Goal: Information Seeking & Learning: Compare options

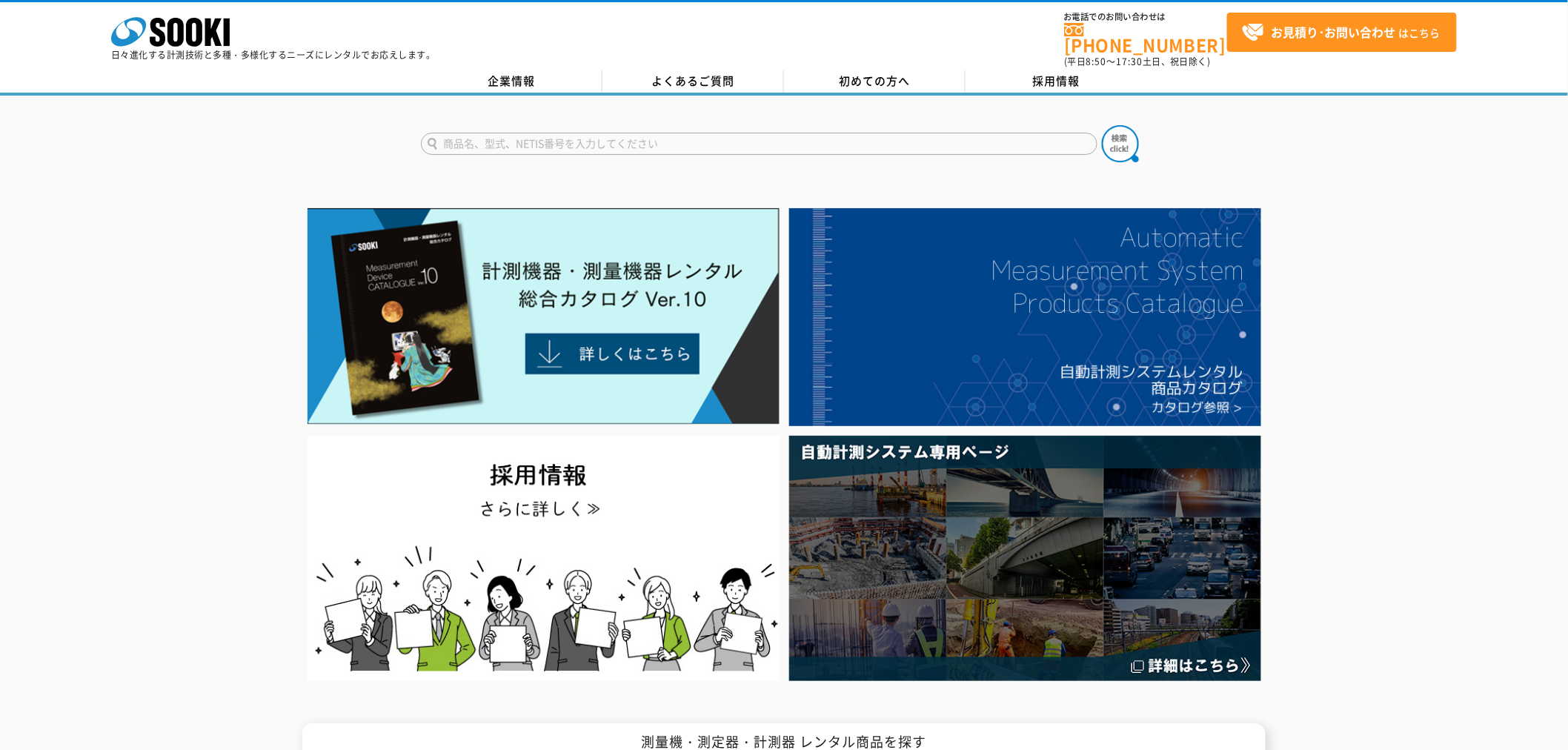
click at [624, 134] on input "text" at bounding box center [759, 144] width 677 height 22
type input "BOX"
click at [1102, 125] on button at bounding box center [1121, 144] width 37 height 37
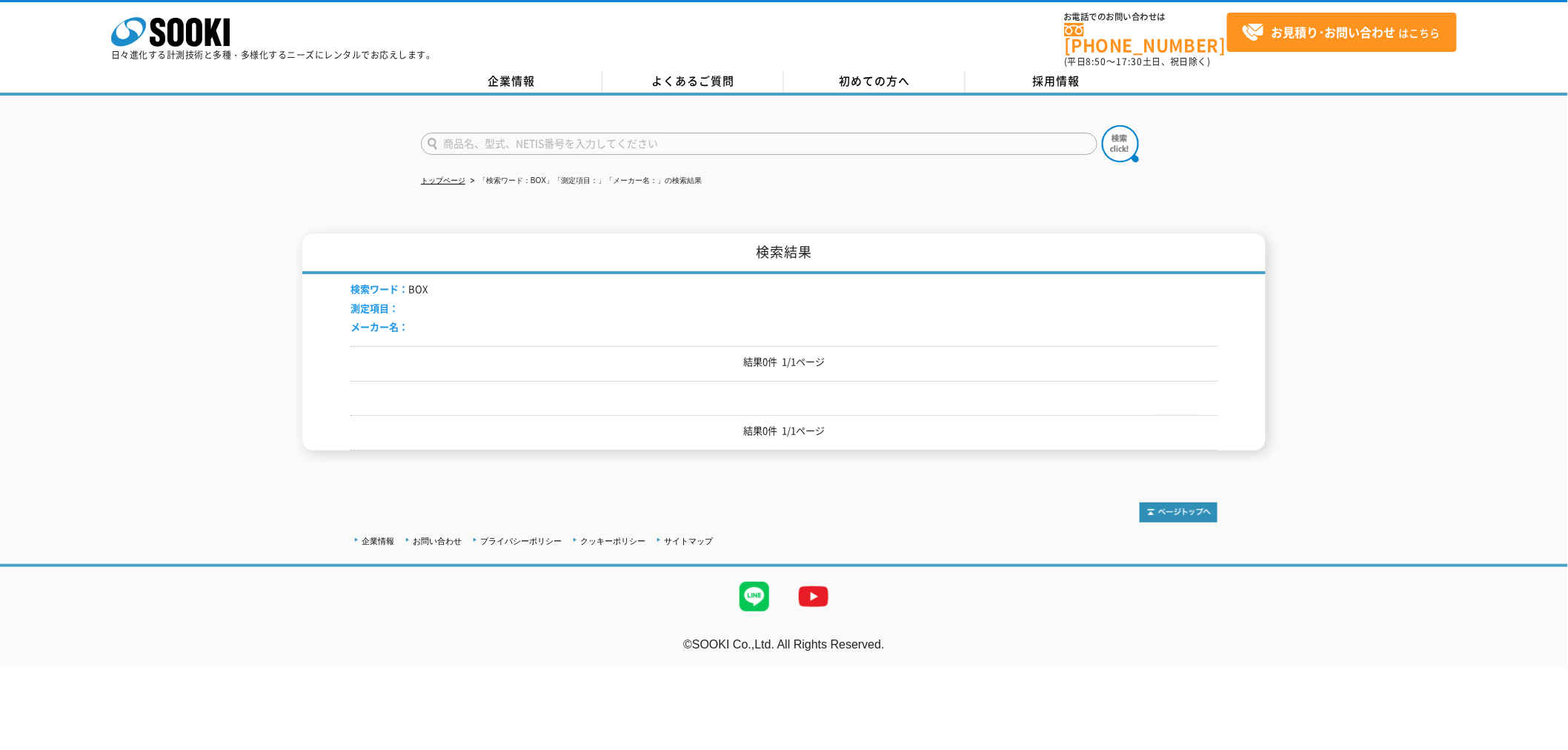
click at [553, 133] on input "text" at bounding box center [759, 144] width 677 height 22
type input "商品名、型式、NETIS番号を入力してください"
drag, startPoint x: 890, startPoint y: 128, endPoint x: 881, endPoint y: 131, distance: 9.5
click at [885, 133] on input "text" at bounding box center [759, 144] width 677 height 22
type input "BONX"
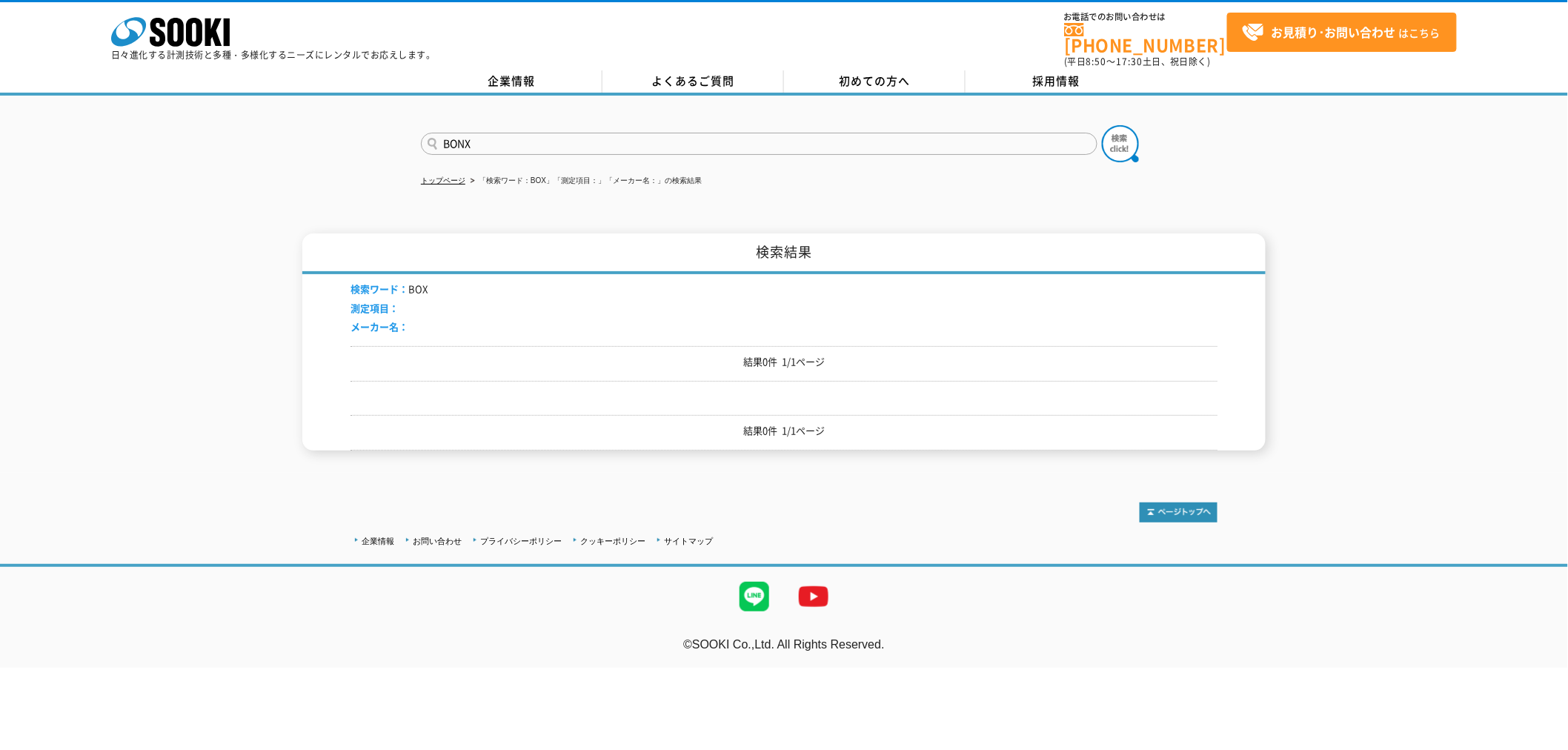
click at [1102, 125] on button at bounding box center [1121, 144] width 37 height 37
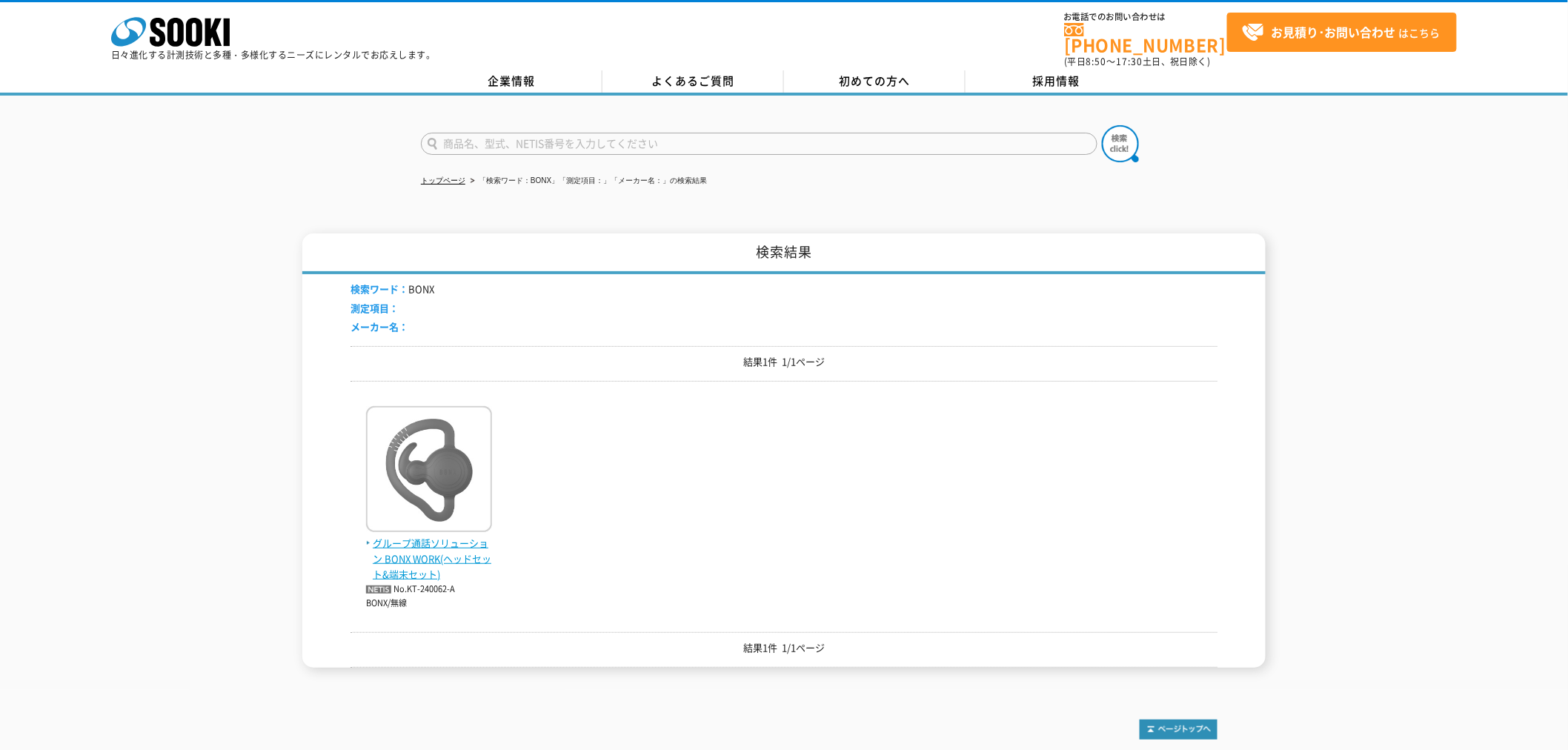
click at [372, 553] on span "グループ通話ソリューション BONX WORK(ヘッドセット&端末セット)" at bounding box center [429, 559] width 126 height 46
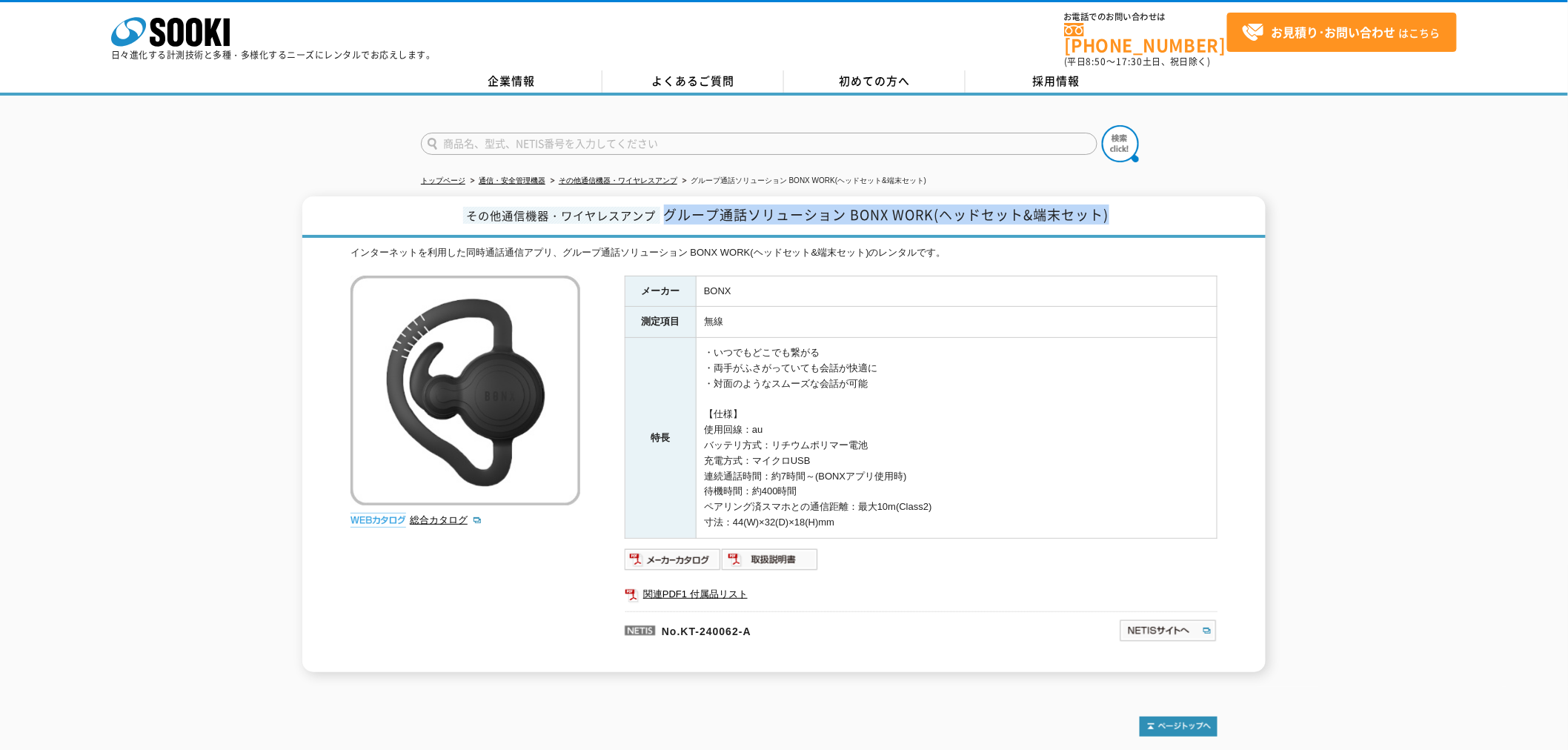
drag, startPoint x: 669, startPoint y: 205, endPoint x: 1114, endPoint y: 200, distance: 445.0
click at [1114, 200] on h1 "その他通信機器・ワイヤレスアンプ グループ通話ソリューション BONX WORK(ヘッドセット&端末セット)" at bounding box center [784, 217] width 964 height 42
copy span "グループ通話ソリューション BONX WORK(ヘッドセット&端末セット)"
click at [749, 548] on img at bounding box center [770, 559] width 97 height 24
click at [741, 585] on link "関連PDF1 付属品リスト" at bounding box center [921, 595] width 593 height 20
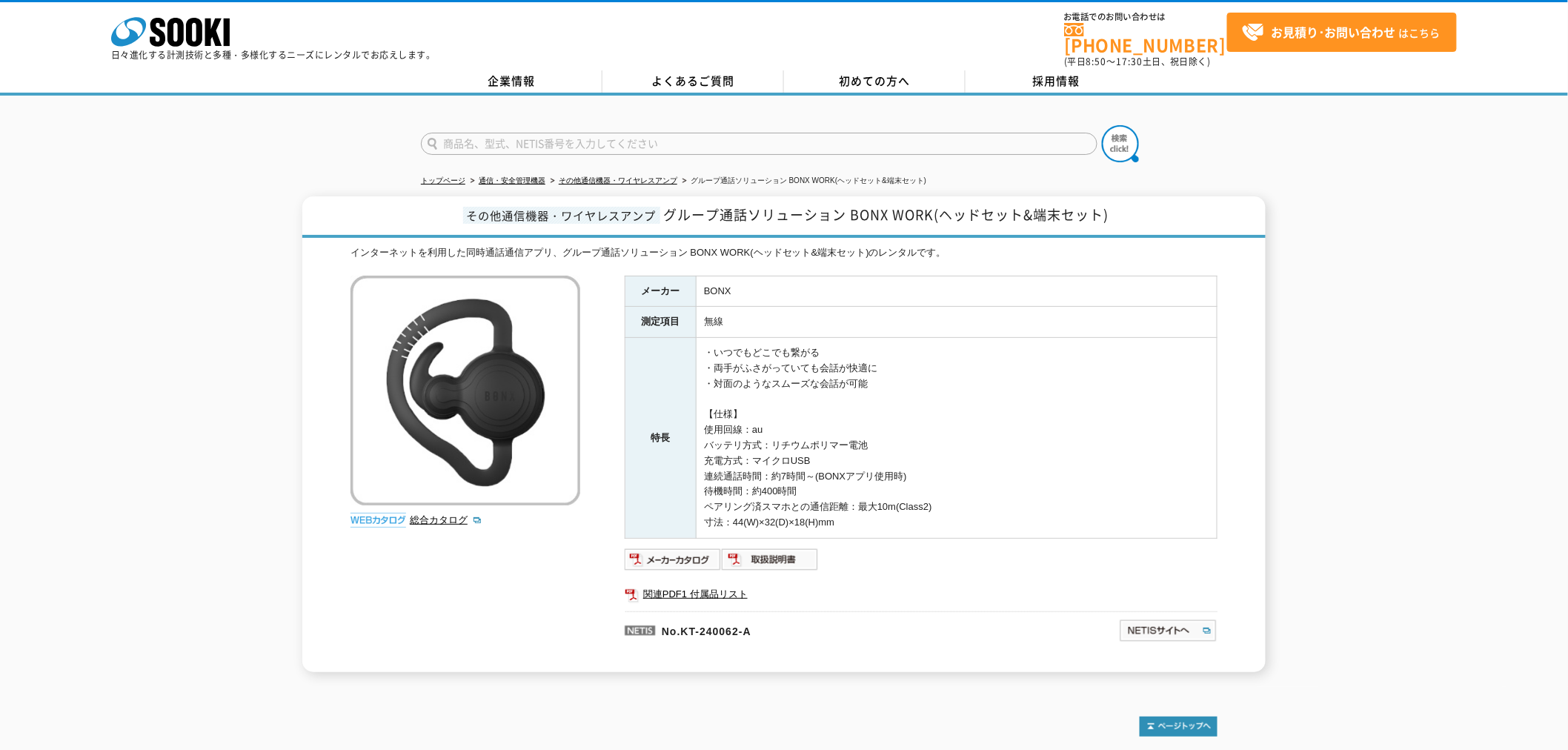
click at [680, 133] on input "text" at bounding box center [759, 144] width 677 height 22
type input "商品名、型式、NETIS番号を入力してください"
drag, startPoint x: 663, startPoint y: 205, endPoint x: 1123, endPoint y: 220, distance: 460.2
click at [1123, 220] on h1 "その他通信機器・ワイヤレスアンプ グループ通話ソリューション BONX WORK(ヘッドセット&端末セット)" at bounding box center [784, 217] width 964 height 42
copy span "グループ通話ソリューション BONX WORK(ヘッドセット&端末セット)"
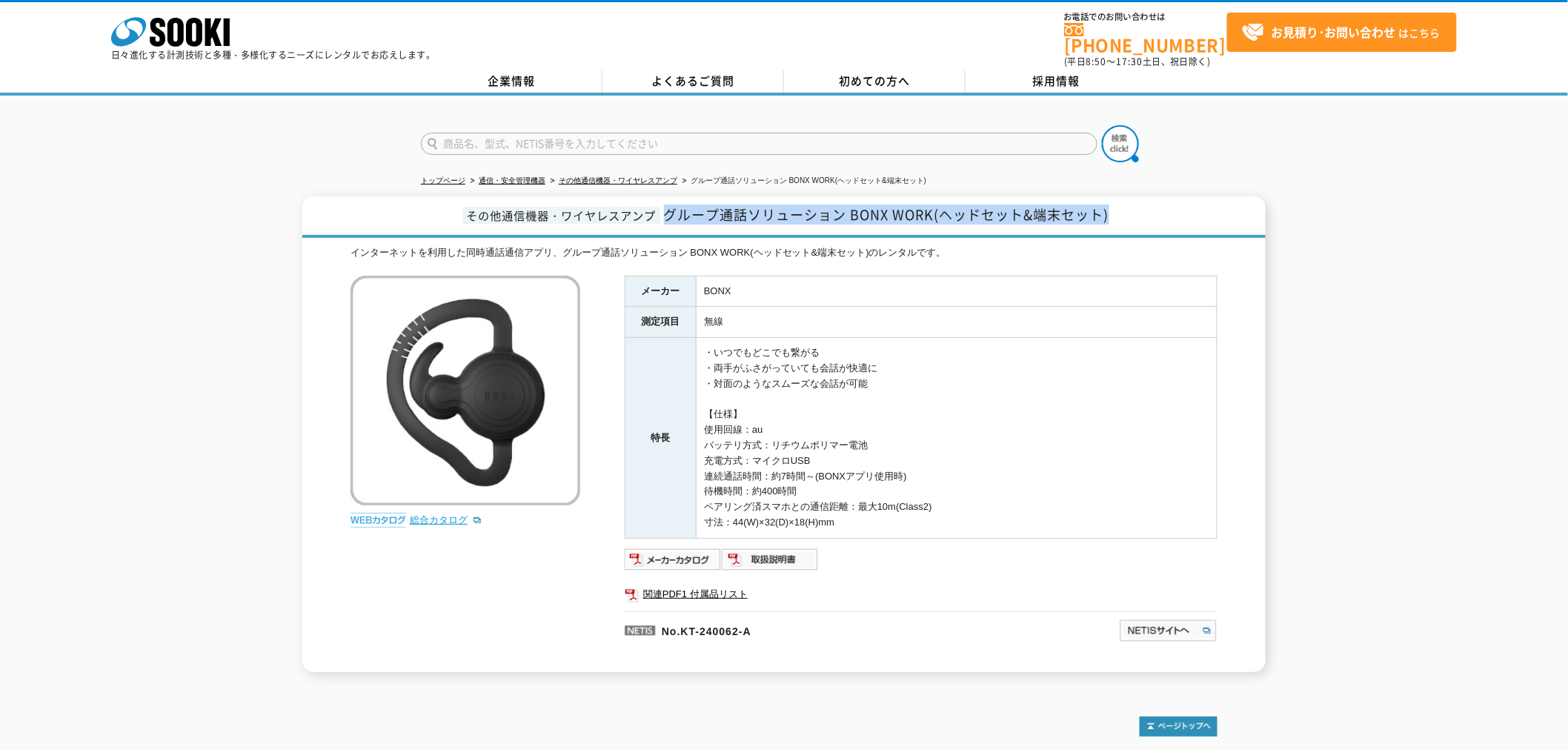
click at [438, 515] on link "総合カタログ" at bounding box center [446, 520] width 72 height 11
click at [596, 134] on input "text" at bounding box center [759, 144] width 677 height 22
type input "IP"
click at [1102, 125] on button at bounding box center [1121, 144] width 37 height 37
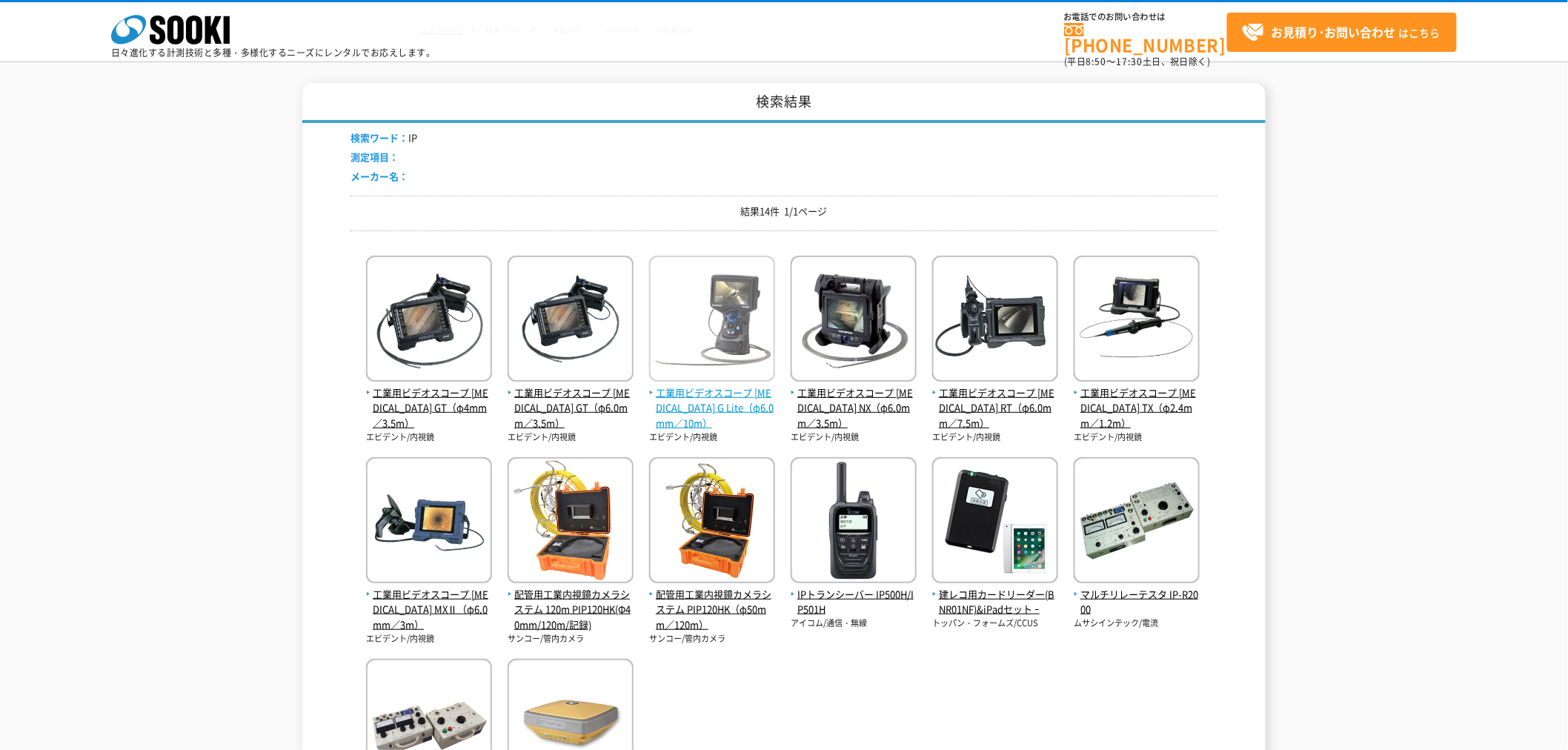
scroll to position [247, 0]
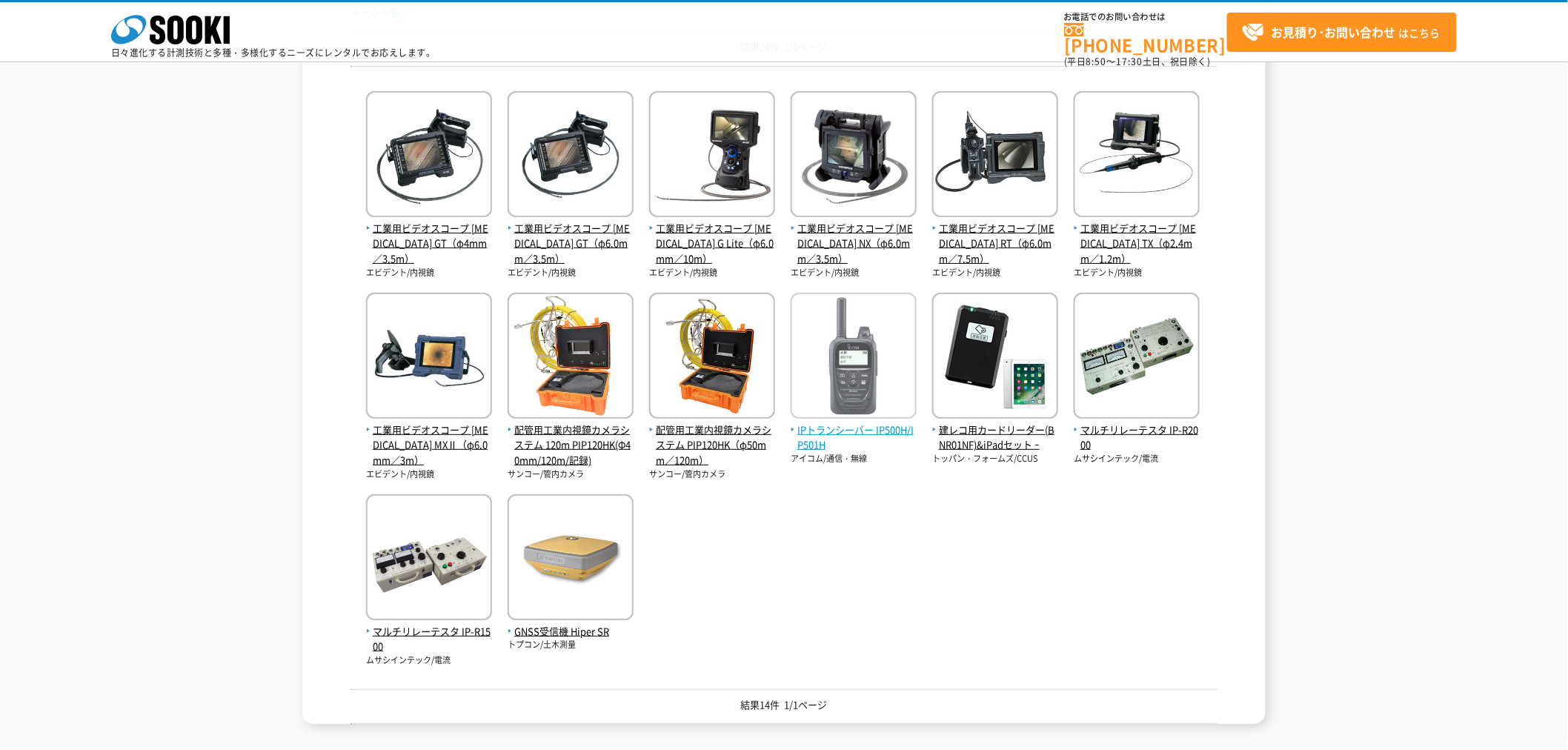
click at [853, 428] on span "IPトランシーバー IP500H/IP501H" at bounding box center [853, 438] width 126 height 31
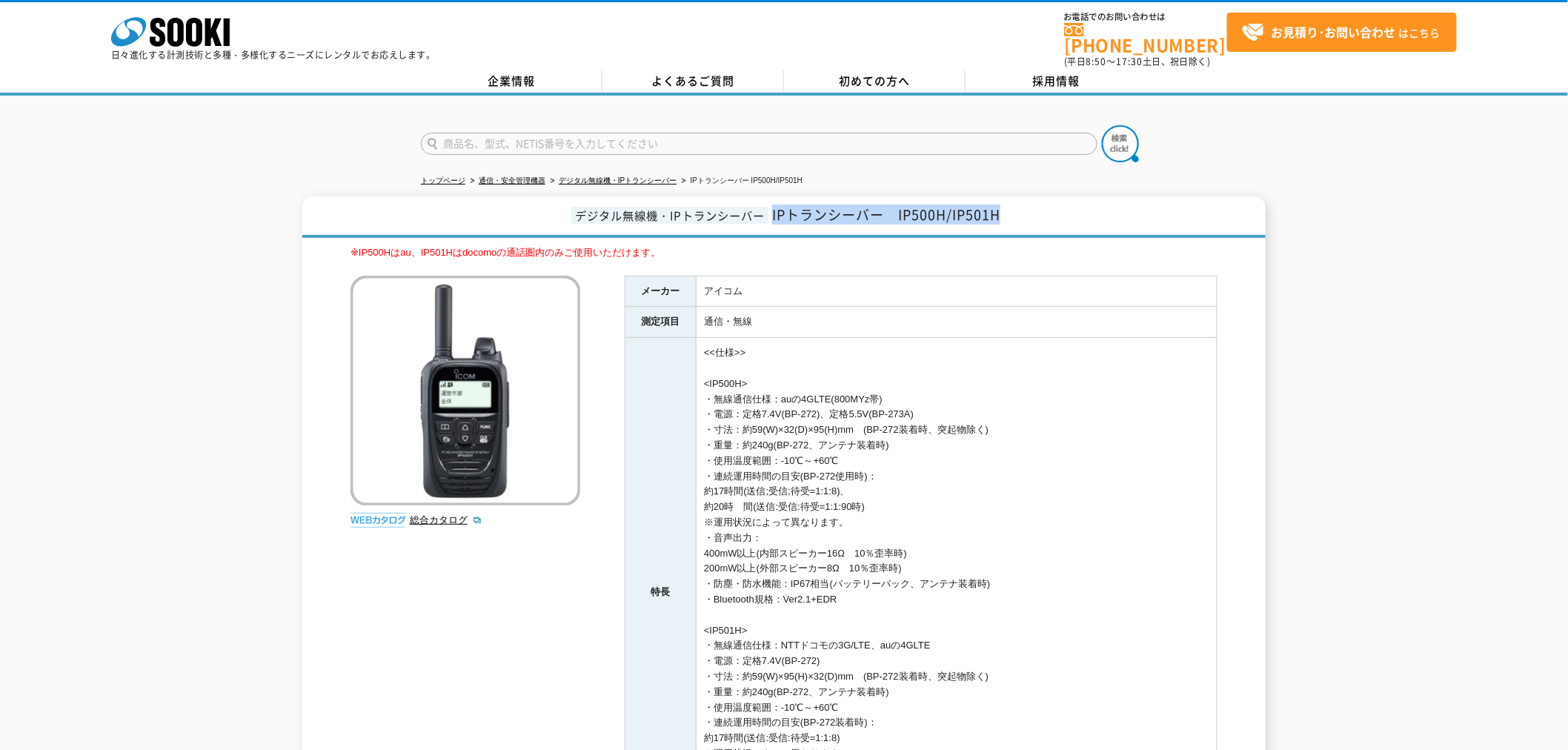
drag, startPoint x: 774, startPoint y: 209, endPoint x: 1038, endPoint y: 209, distance: 264.0
click at [1038, 209] on h1 "デジタル無線機・IPトランシーバー IPトランシーバー　IP500H/IP501H" at bounding box center [784, 217] width 964 height 42
copy span "IPトランシーバー　IP500H/IP501H"
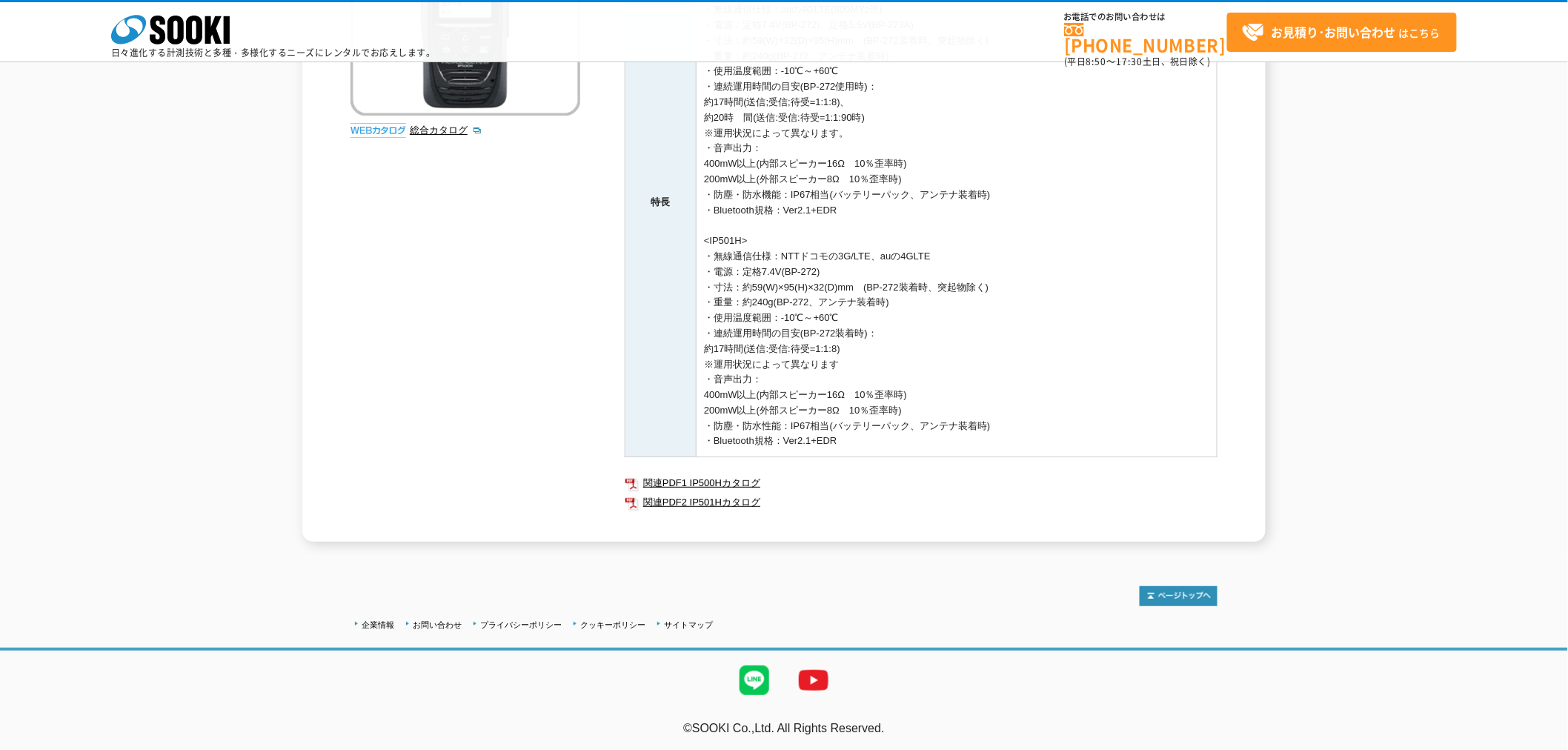
scroll to position [74, 0]
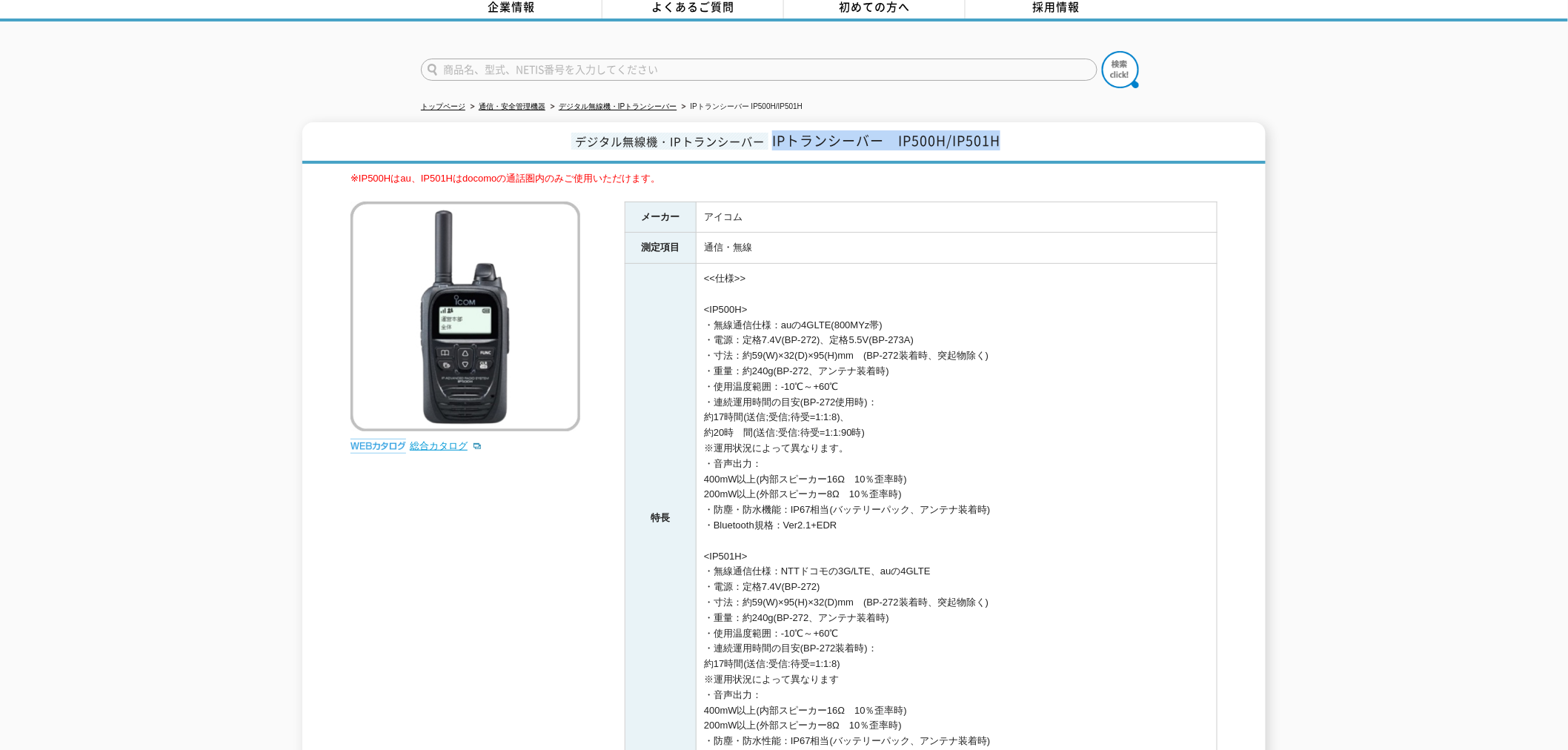
click at [439, 441] on link "総合カタログ" at bounding box center [446, 446] width 72 height 11
